Goal: Task Accomplishment & Management: Use online tool/utility

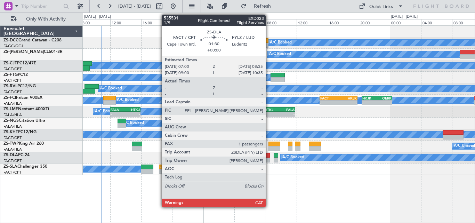
click at [269, 157] on div at bounding box center [263, 155] width 13 height 5
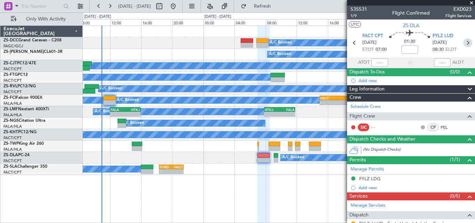
click at [466, 41] on icon at bounding box center [467, 42] width 9 height 9
type input "-00:20"
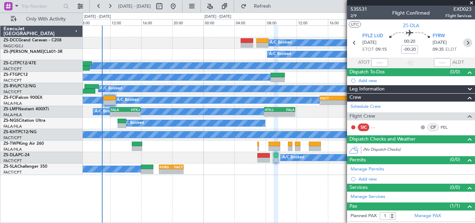
click at [465, 42] on icon at bounding box center [467, 42] width 9 height 9
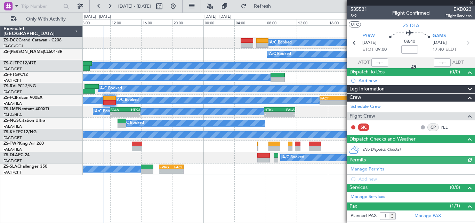
click at [470, 3] on div at bounding box center [411, 3] width 128 height 6
click at [471, 3] on span at bounding box center [471, 3] width 7 height 6
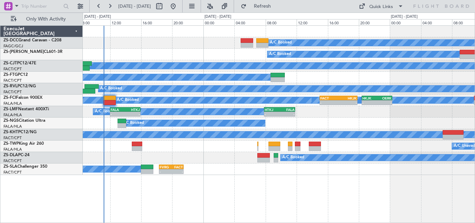
type input "0"
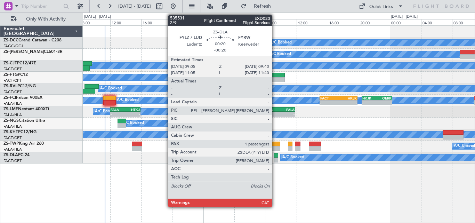
click at [275, 157] on div at bounding box center [276, 155] width 5 height 5
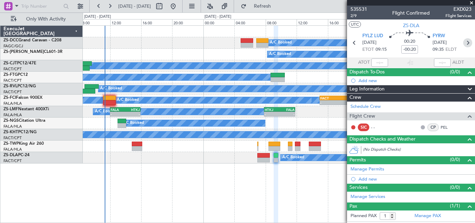
click at [465, 42] on icon at bounding box center [467, 42] width 9 height 9
click at [440, 36] on span "GAMS" at bounding box center [439, 36] width 13 height 7
click at [467, 39] on icon at bounding box center [467, 42] width 9 height 9
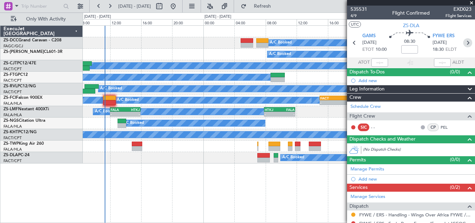
click at [463, 42] on icon at bounding box center [467, 42] width 9 height 9
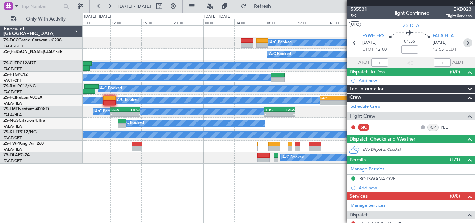
click at [466, 43] on icon at bounding box center [467, 42] width 9 height 9
type input "2"
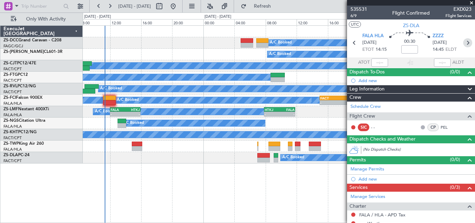
click at [463, 40] on icon at bounding box center [467, 42] width 9 height 9
click at [353, 44] on icon at bounding box center [354, 42] width 9 height 9
click at [437, 38] on span "ZZZZ" at bounding box center [438, 36] width 11 height 7
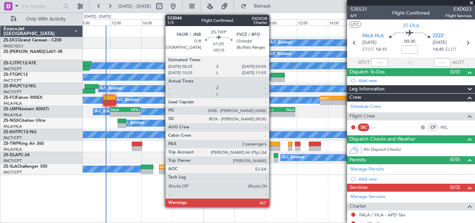
click at [272, 150] on div at bounding box center [275, 148] width 12 height 5
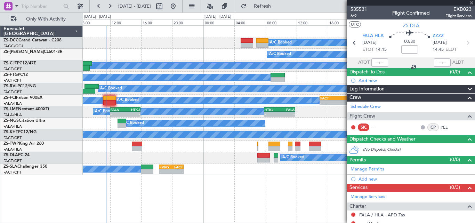
type input "-00:15"
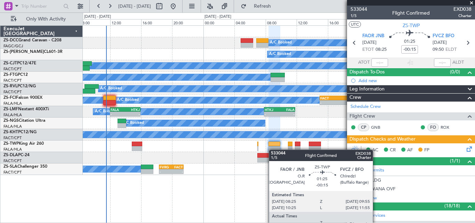
click at [272, 150] on div at bounding box center [275, 148] width 12 height 5
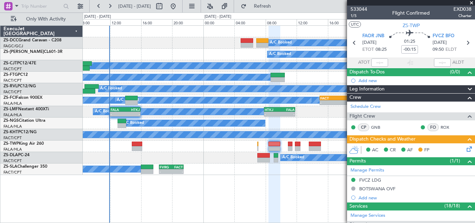
click at [472, 1] on span at bounding box center [471, 3] width 7 height 6
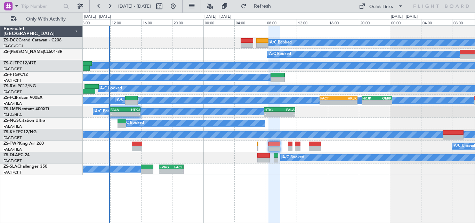
type input "0"
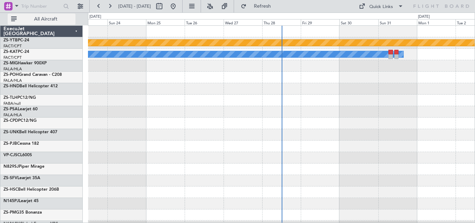
click at [56, 19] on span "All Aircraft" at bounding box center [45, 19] width 55 height 5
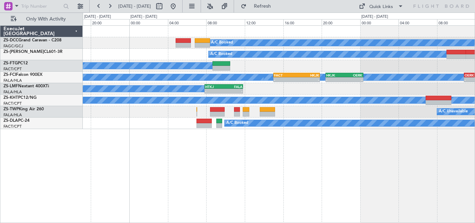
click at [363, 150] on div "A/C Booked A/C Booked A/C Booked A/C Booked A/C Booked A/C Booked - - FACT 15:0…" at bounding box center [279, 124] width 392 height 198
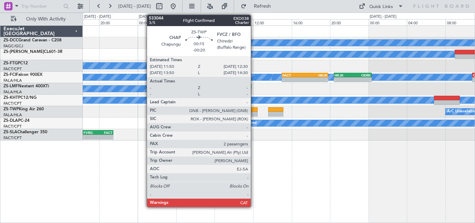
click at [254, 112] on div at bounding box center [254, 114] width 7 height 5
